Goal: Find specific page/section: Find specific page/section

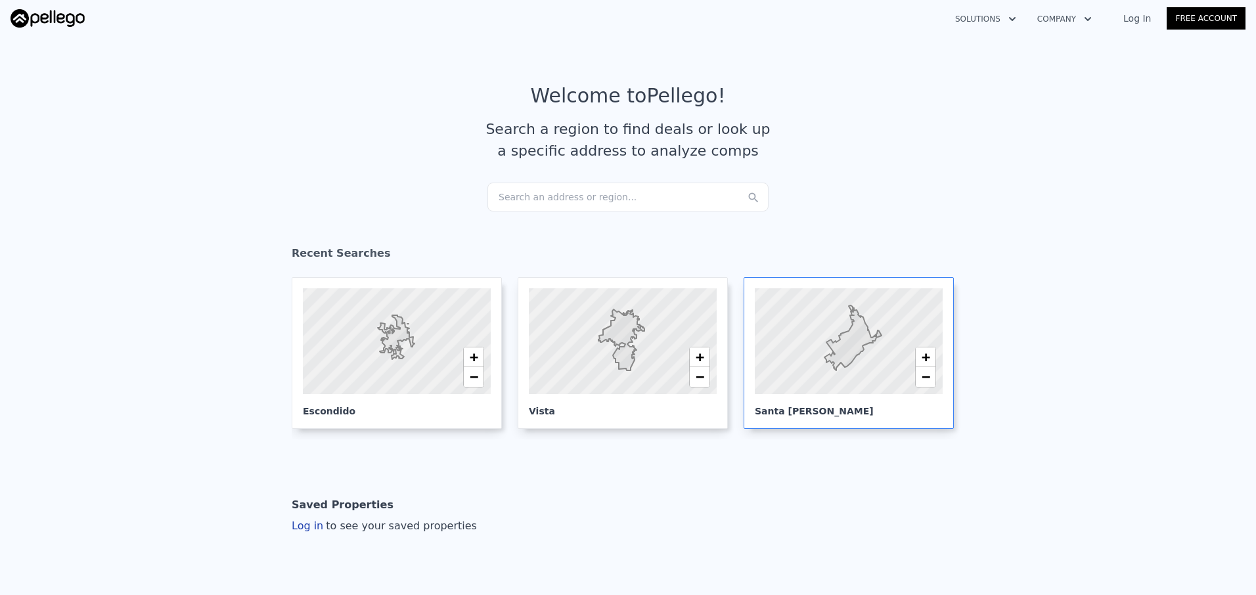
click at [763, 366] on div at bounding box center [848, 341] width 225 height 127
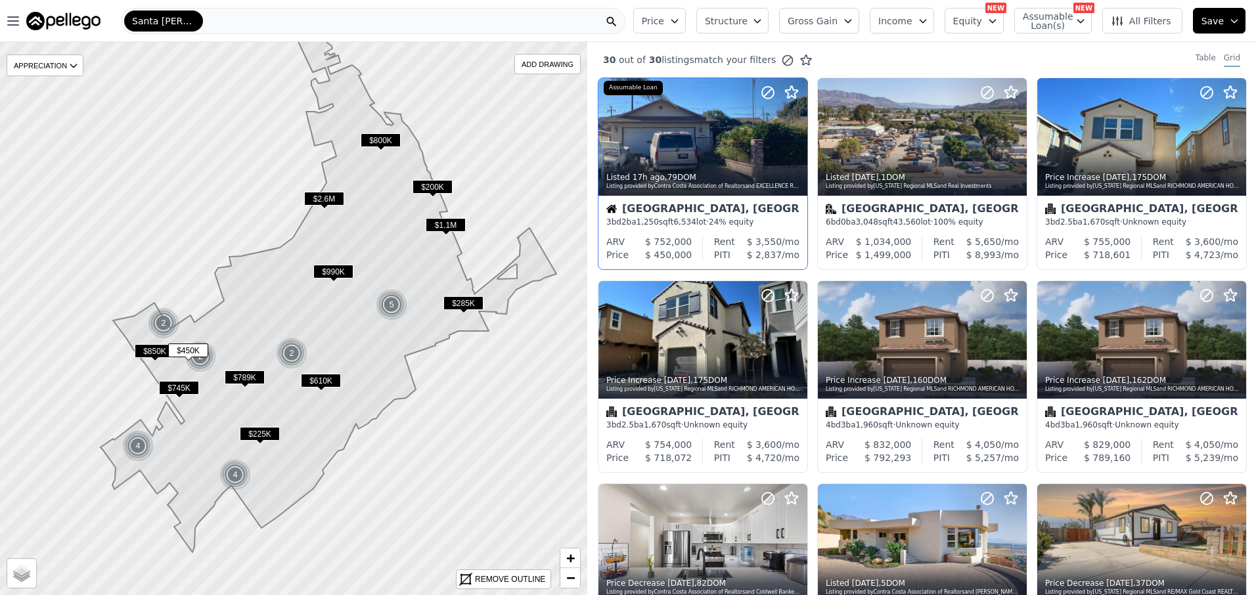
click at [703, 144] on div at bounding box center [702, 137] width 209 height 118
click at [740, 155] on div at bounding box center [702, 166] width 209 height 24
click at [721, 133] on div at bounding box center [702, 137] width 209 height 118
click at [1119, 314] on div at bounding box center [1141, 340] width 209 height 118
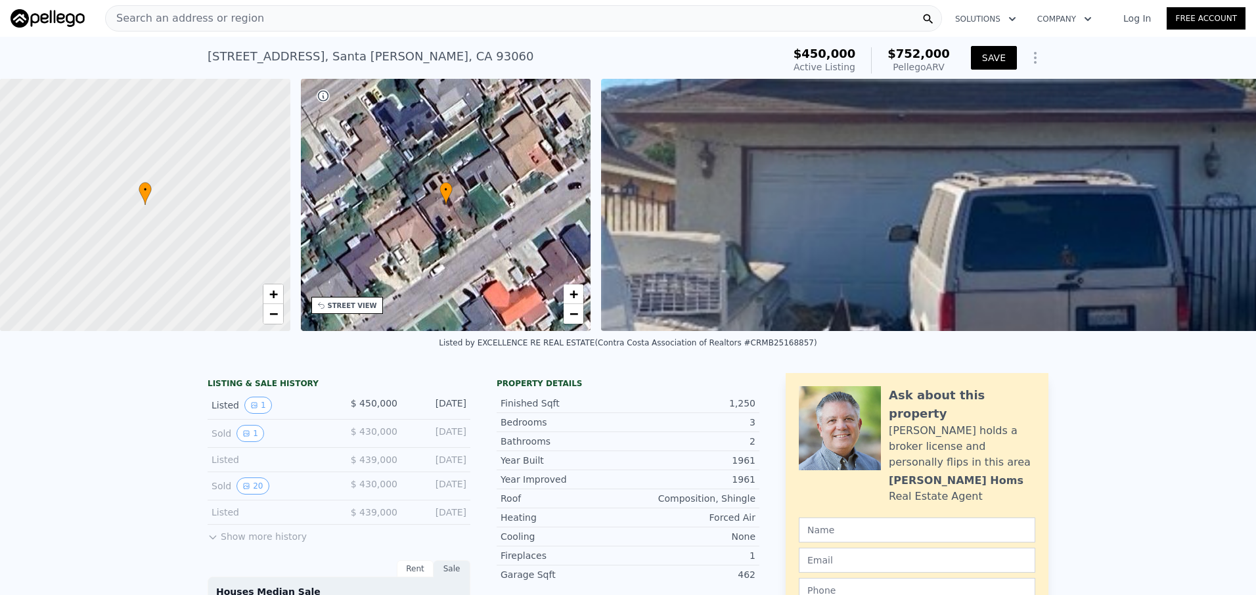
click at [1000, 56] on button "SAVE" at bounding box center [994, 58] width 46 height 24
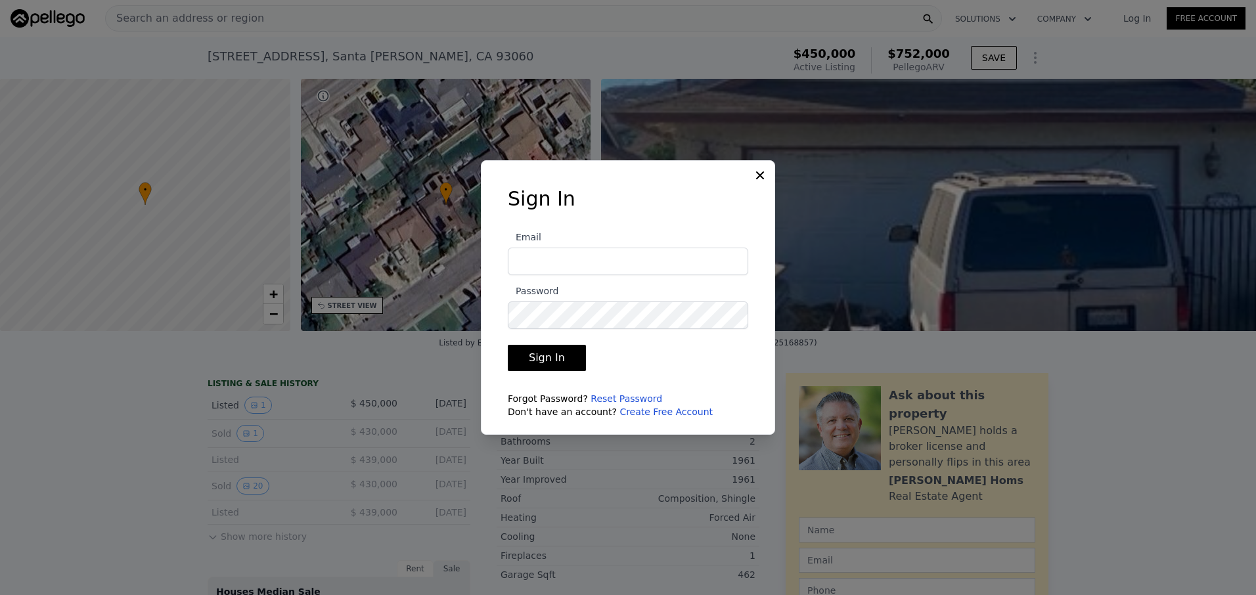
type input "elvia.garcia4@yahoo.com"
click at [536, 360] on button "Sign In" at bounding box center [547, 358] width 78 height 26
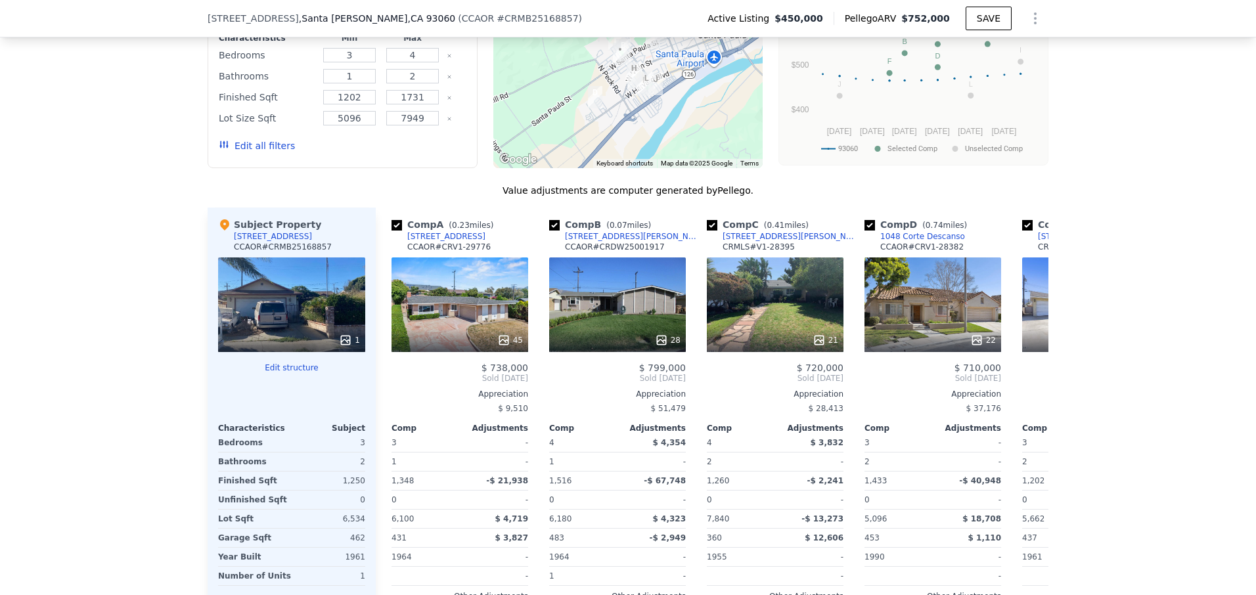
scroll to position [1309, 0]
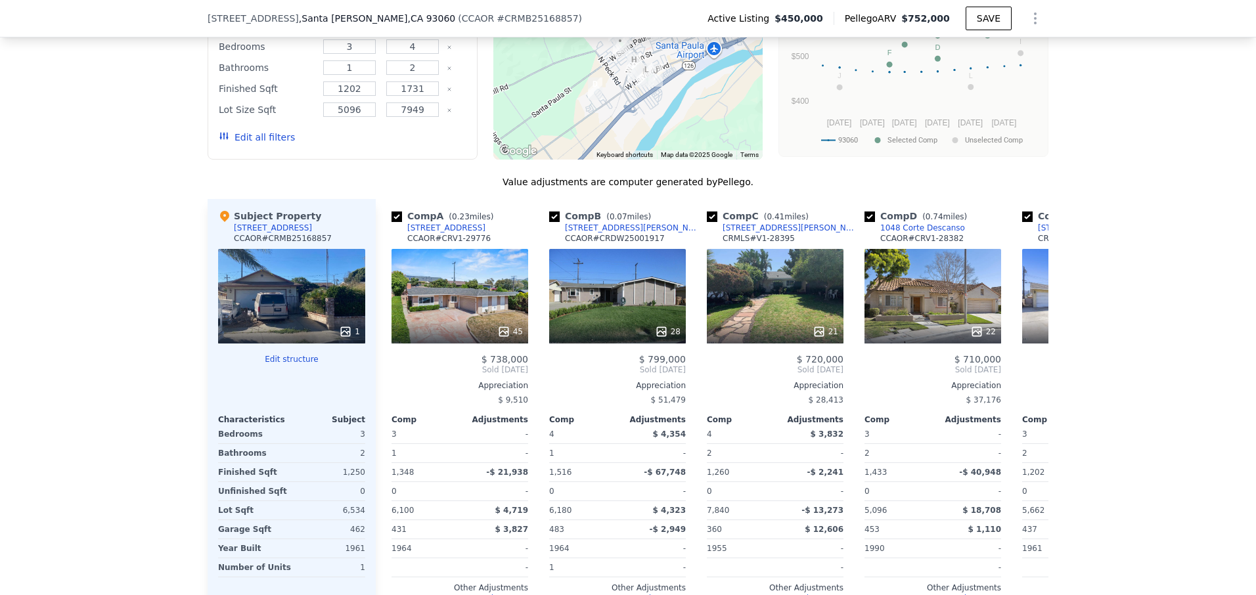
click at [304, 302] on div "1" at bounding box center [291, 296] width 147 height 95
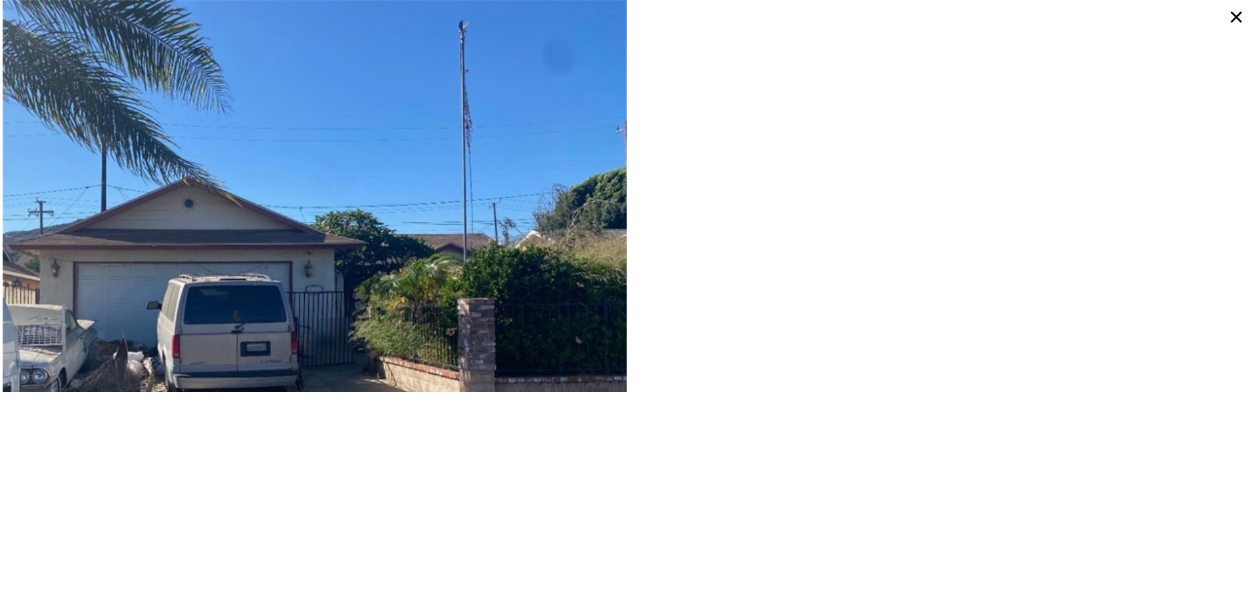
click at [370, 254] on img at bounding box center [315, 291] width 624 height 582
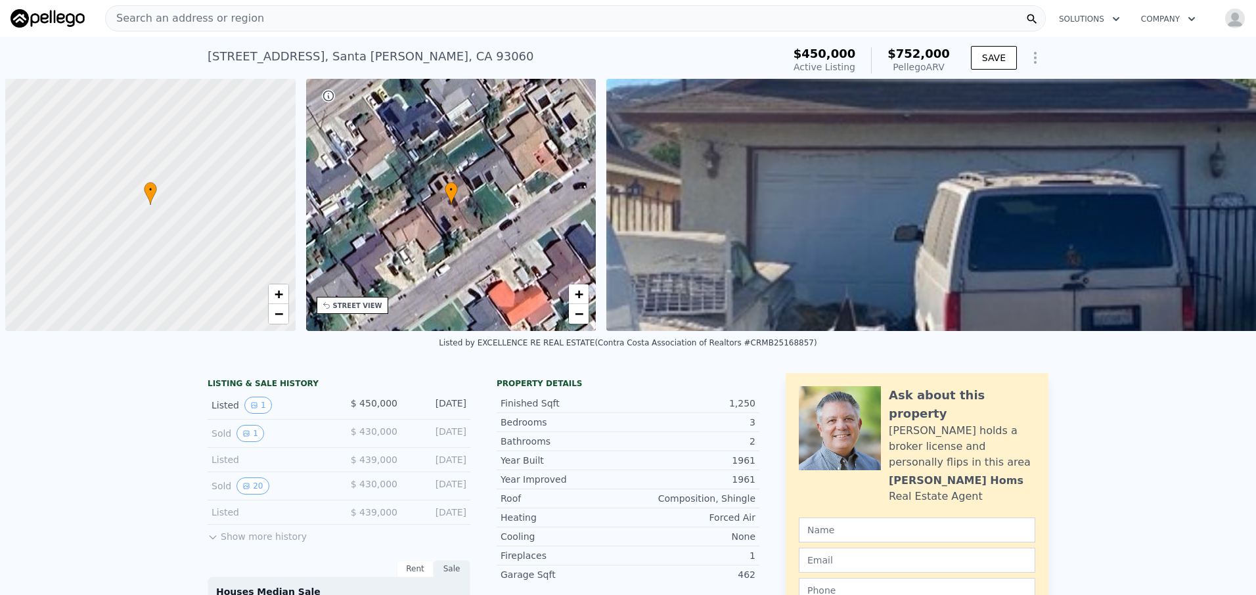
scroll to position [0, 5]
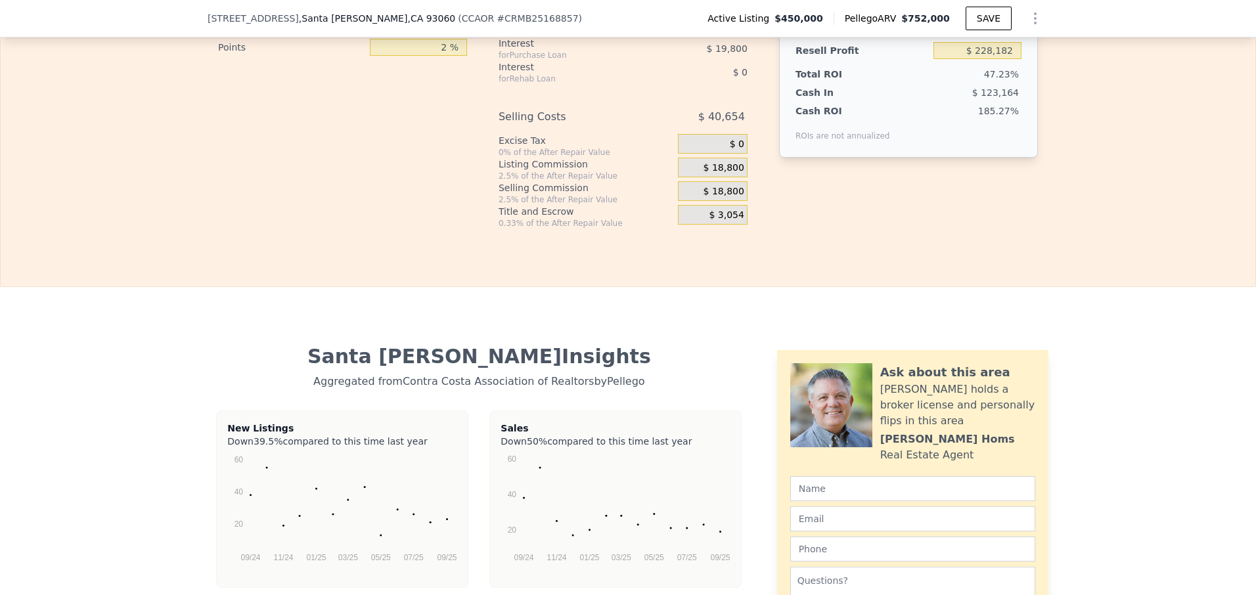
scroll to position [2404, 0]
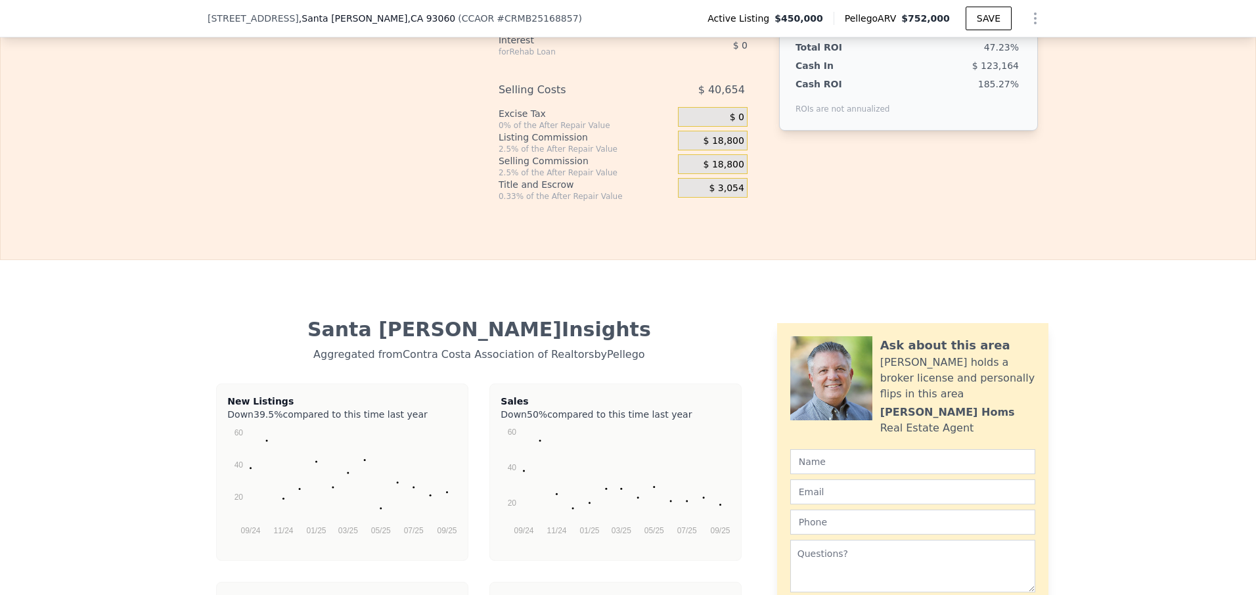
click at [812, 392] on div at bounding box center [831, 378] width 82 height 84
click at [843, 395] on div at bounding box center [831, 378] width 82 height 84
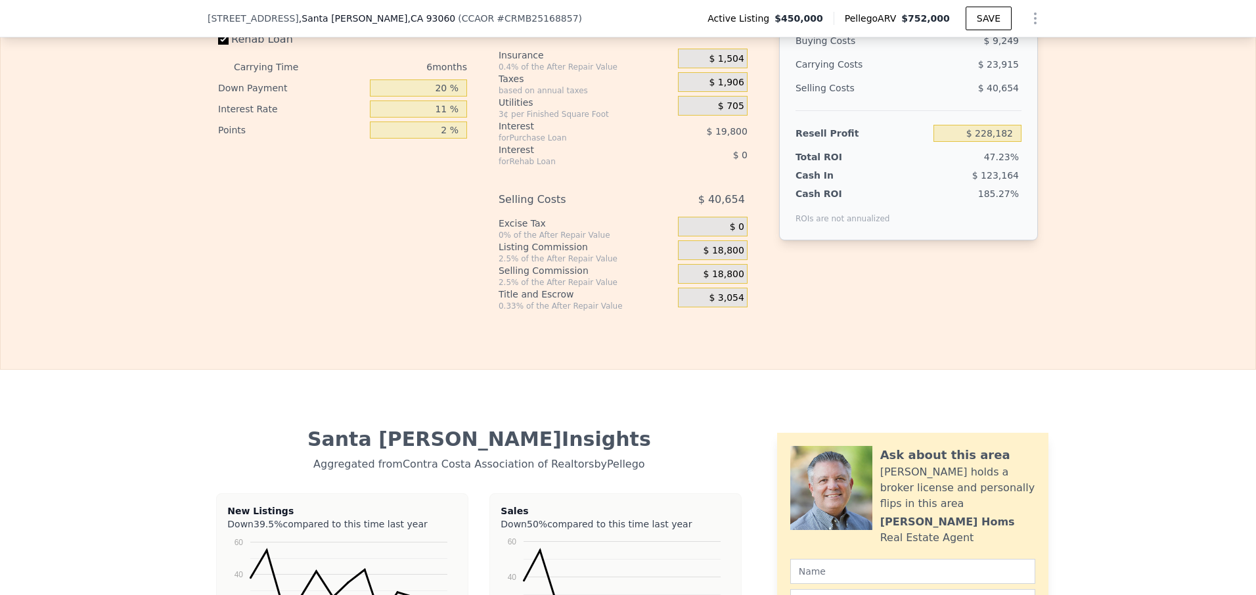
click at [916, 530] on div "Joe Homs" at bounding box center [947, 522] width 135 height 16
drag, startPoint x: 928, startPoint y: 524, endPoint x: 873, endPoint y: 529, distance: 54.7
click at [873, 529] on div "Ask about this area Joe holds a broker license and personally flips in this are…" at bounding box center [912, 496] width 245 height 100
drag, startPoint x: 873, startPoint y: 529, endPoint x: 860, endPoint y: 517, distance: 17.7
click at [860, 517] on div at bounding box center [831, 488] width 82 height 84
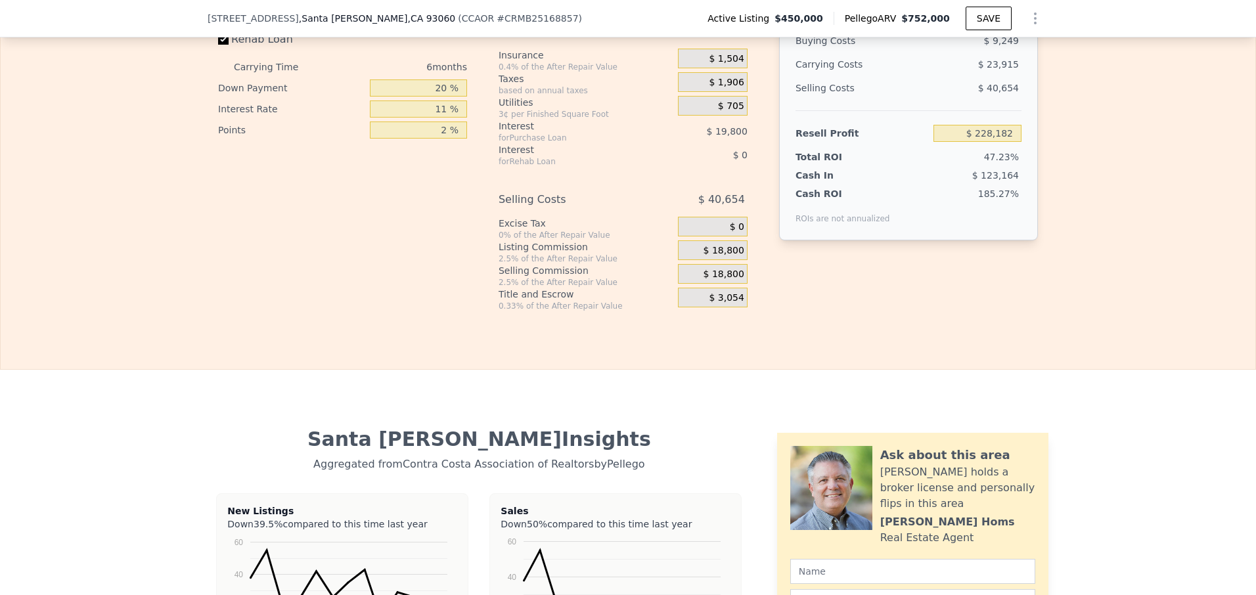
click at [846, 512] on div at bounding box center [831, 488] width 82 height 84
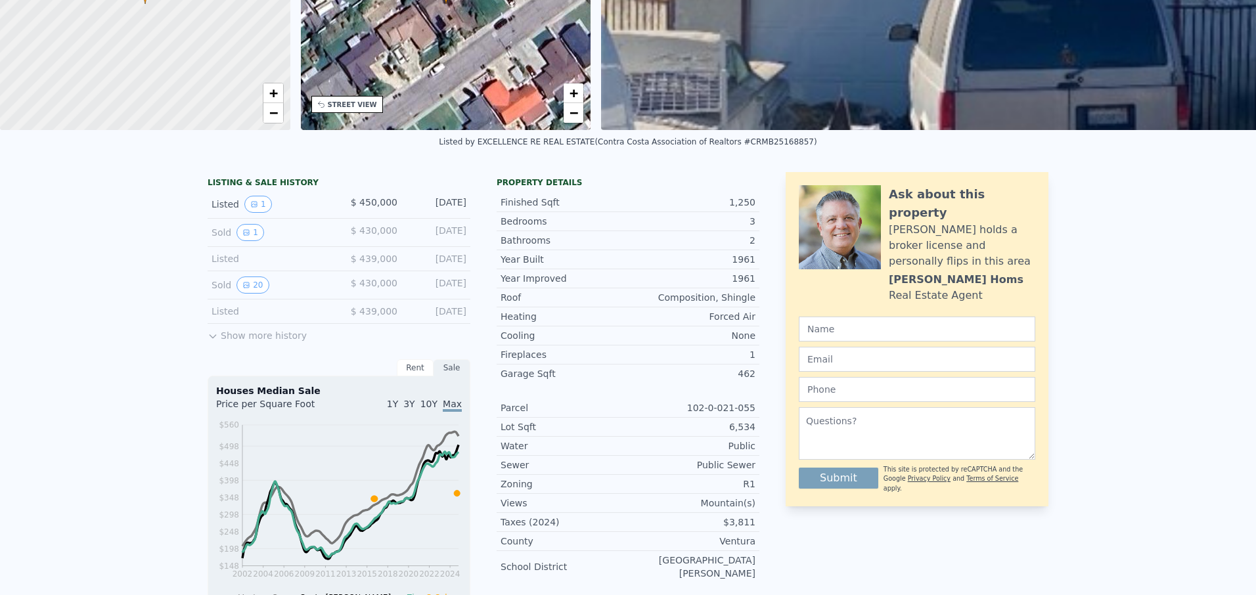
scroll to position [0, 0]
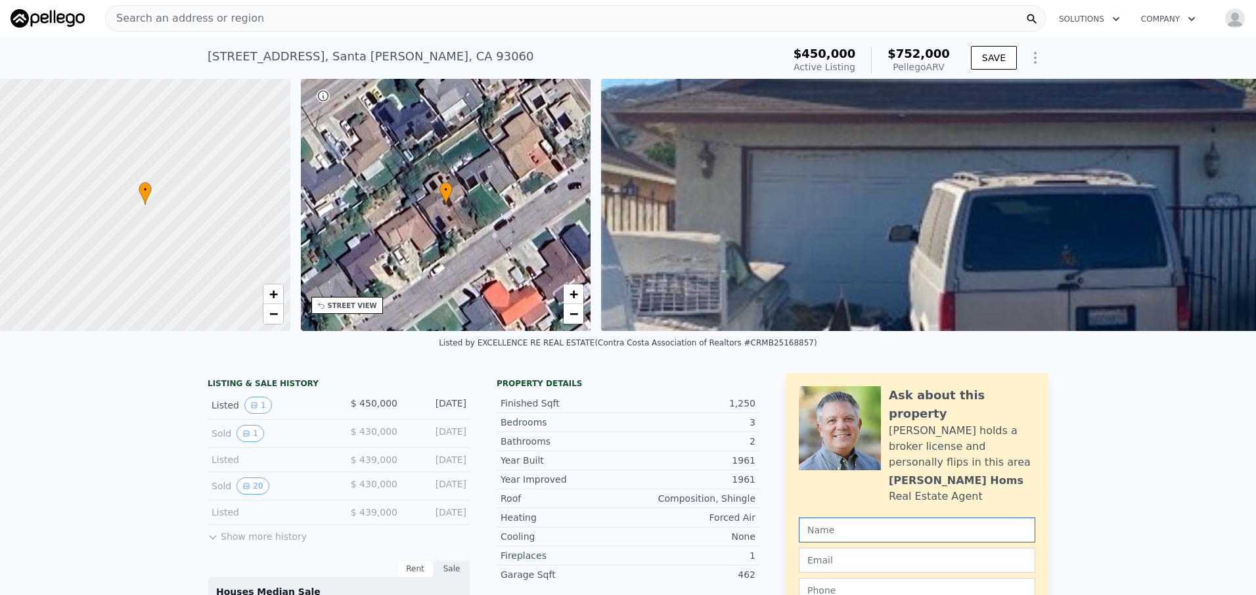
click at [834, 518] on input "text" at bounding box center [917, 530] width 237 height 25
type input "Elvia Garcia"
type input "elviagarciarealtor4@gmail.com"
type input "7605002977"
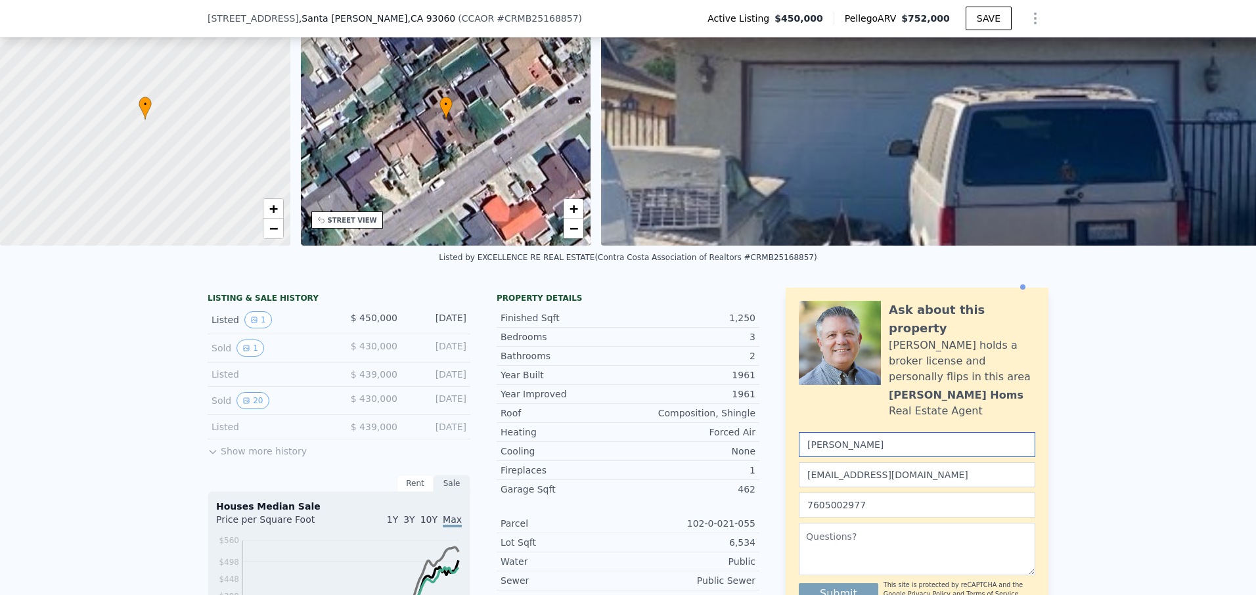
scroll to position [214, 0]
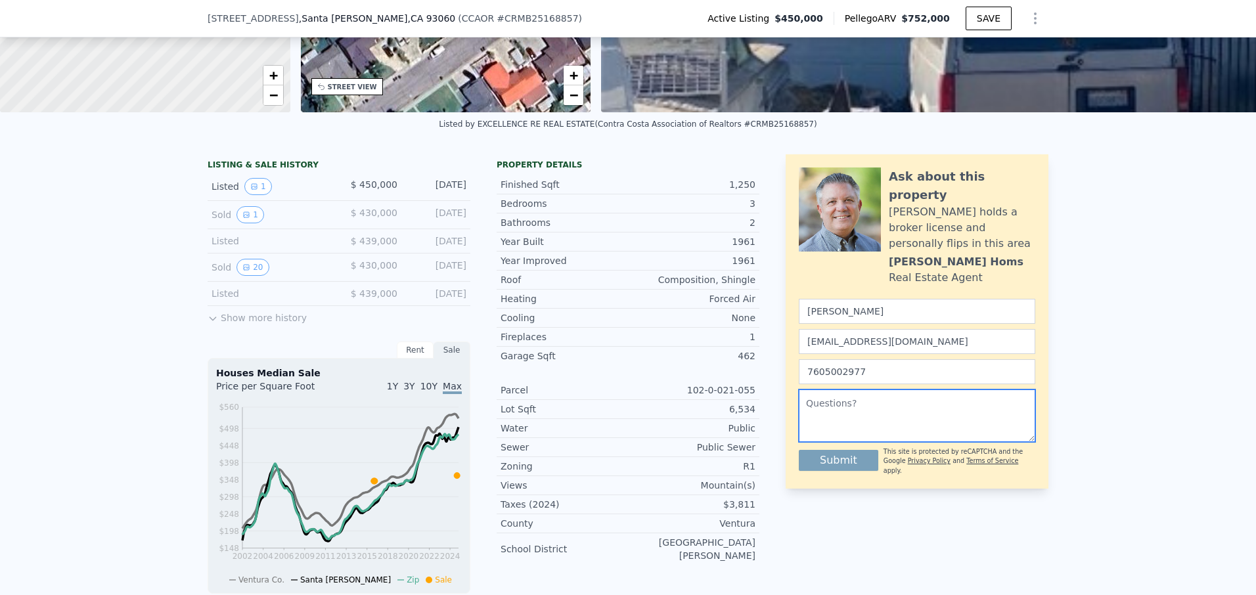
click at [853, 390] on textarea at bounding box center [917, 416] width 237 height 53
type textarea "T"
type textarea "d"
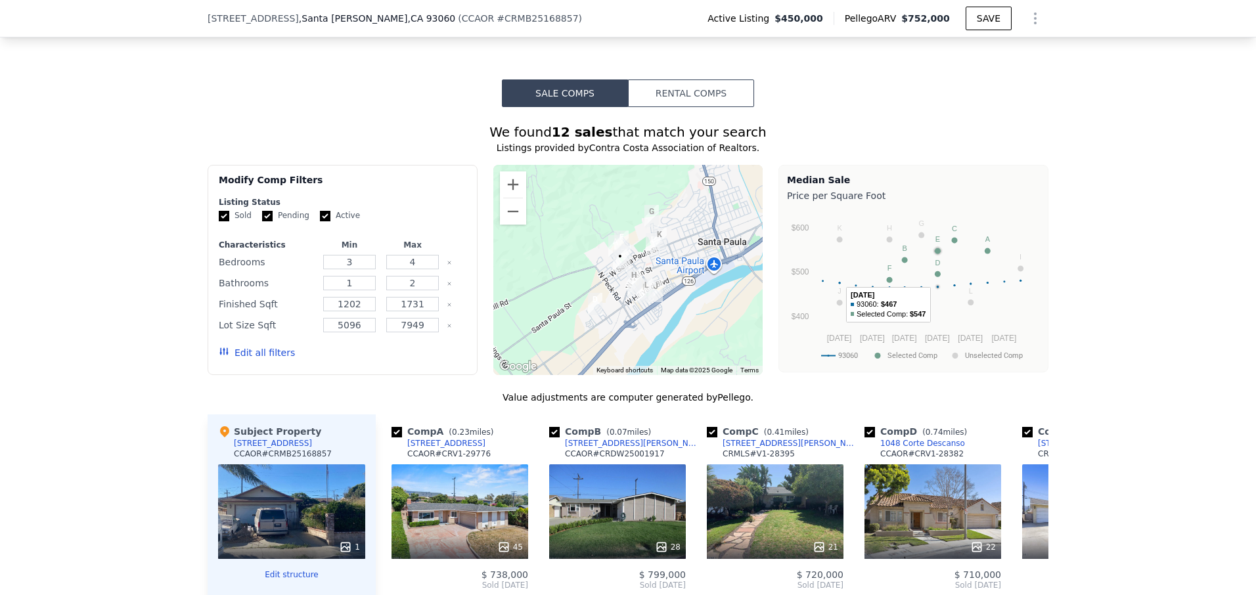
scroll to position [1204, 0]
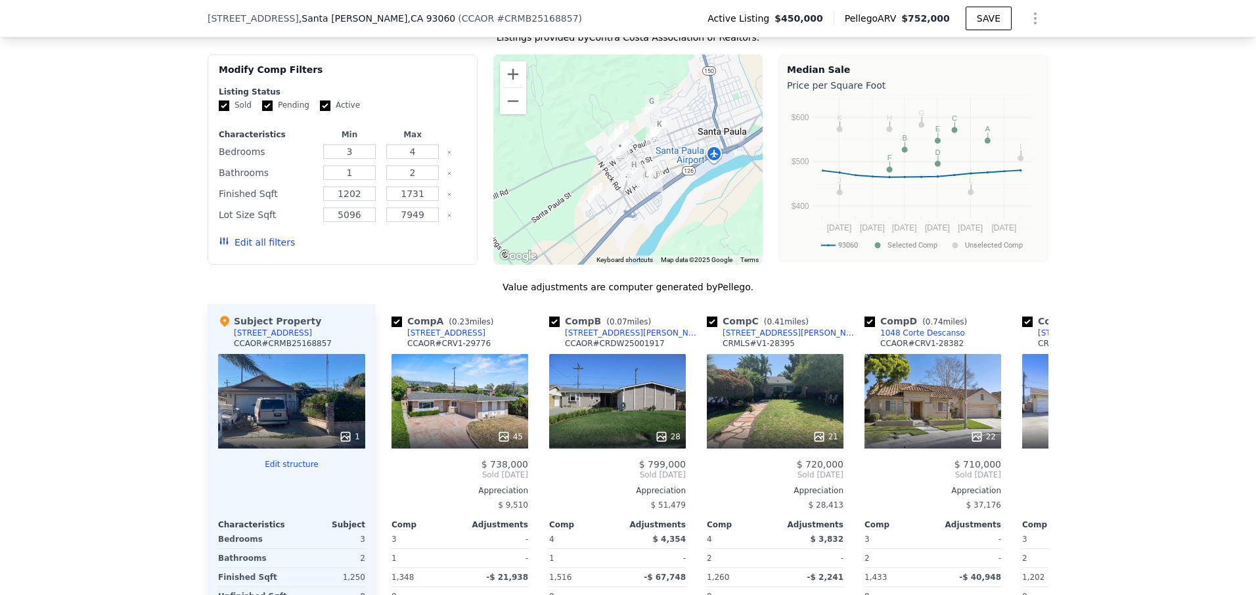
click at [281, 403] on div "1" at bounding box center [291, 401] width 147 height 95
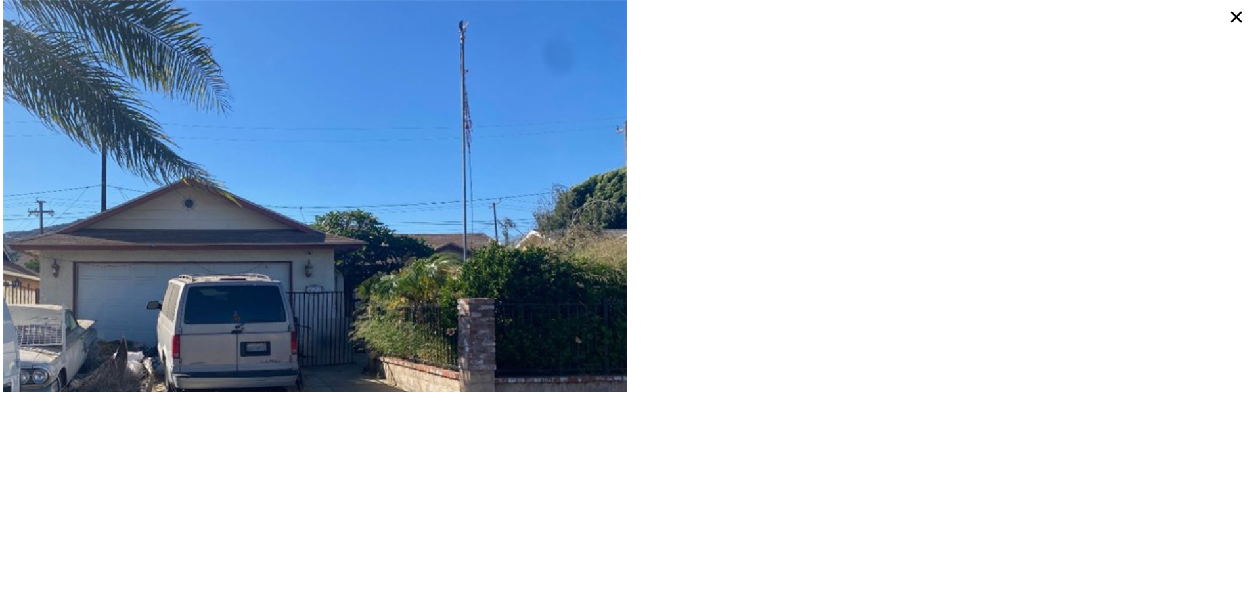
click at [380, 265] on img at bounding box center [315, 291] width 624 height 582
